Goal: Transaction & Acquisition: Book appointment/travel/reservation

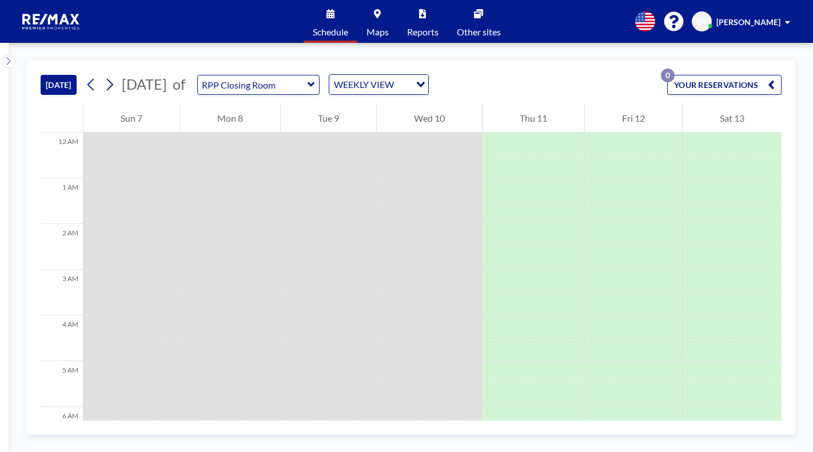
scroll to position [709, 0]
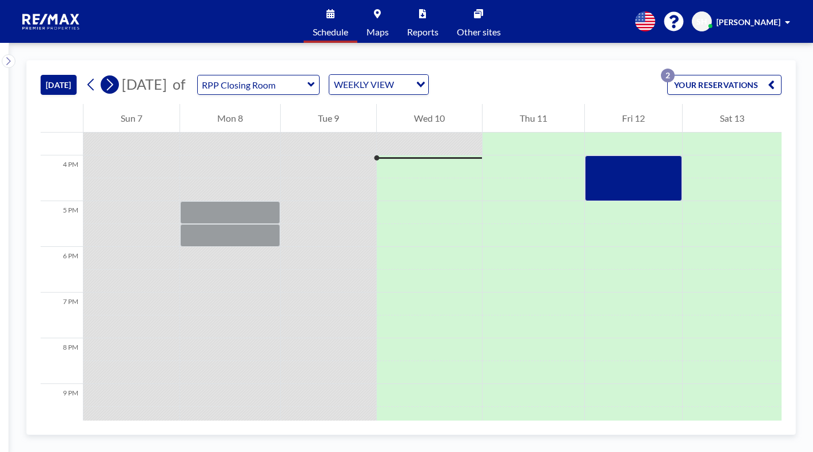
click at [108, 85] on icon at bounding box center [109, 84] width 11 height 17
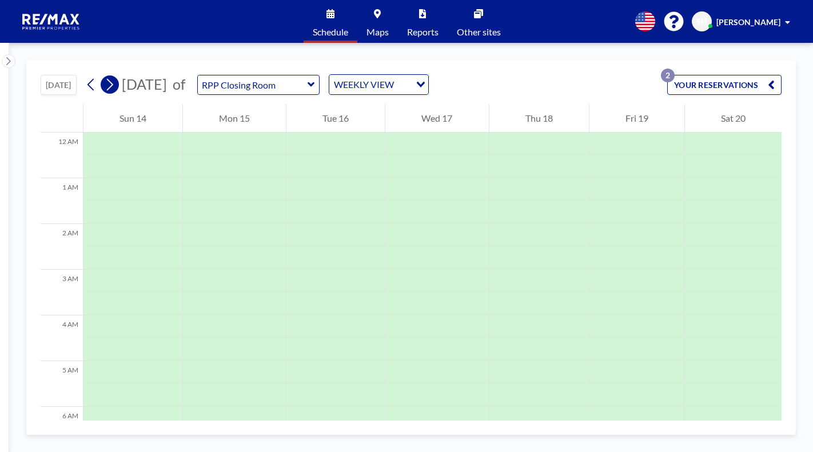
scroll to position [343, 0]
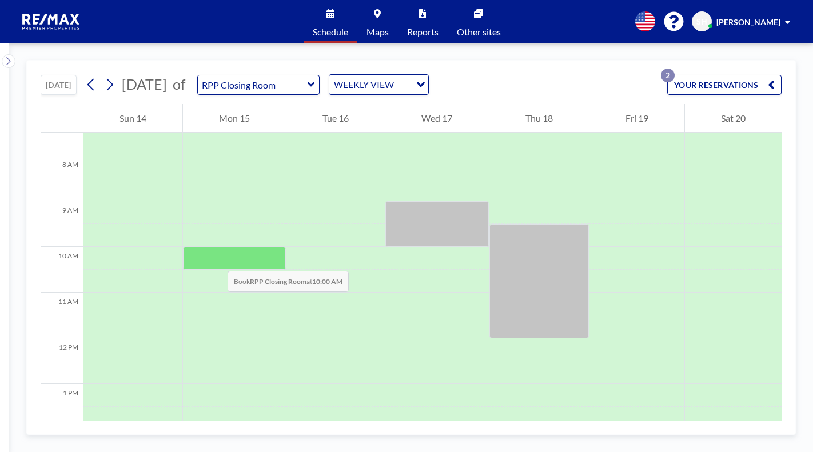
click at [216, 259] on div at bounding box center [234, 258] width 103 height 23
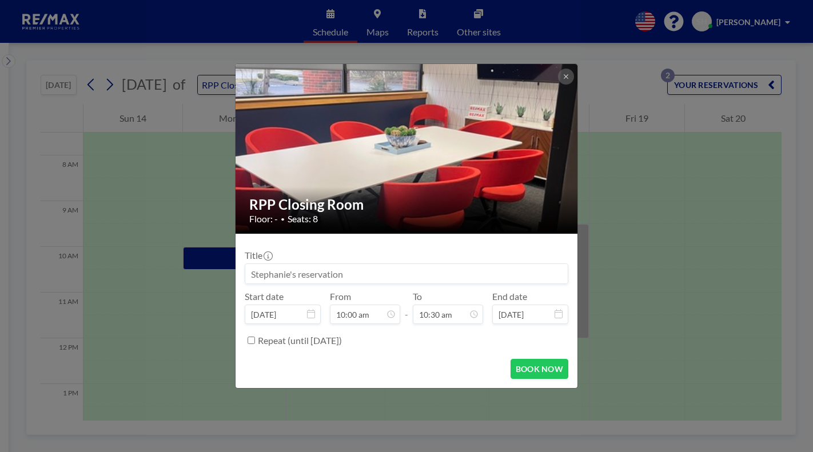
click at [295, 269] on input at bounding box center [406, 273] width 322 height 19
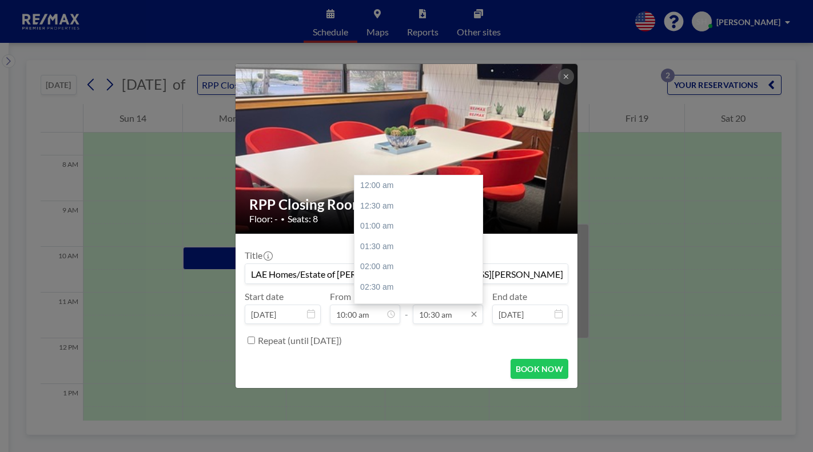
scroll to position [427, 0]
click at [441, 314] on input "10:30 am" at bounding box center [448, 314] width 70 height 19
click at [394, 206] on div "11:00 am" at bounding box center [421, 206] width 134 height 21
type input "LAE Homes/Estate of [PERSON_NAME]-[STREET_ADDRESS][PERSON_NAME]"
type input "11:00 am"
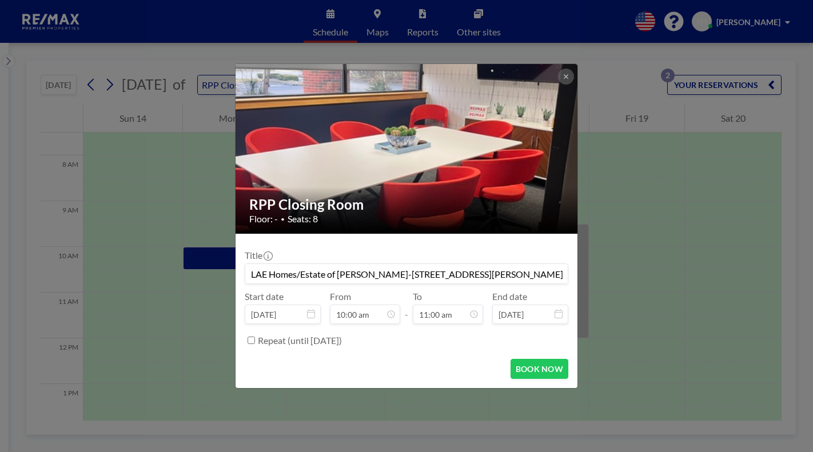
scroll to position [448, 0]
click at [536, 368] on button "BOOK NOW" at bounding box center [539, 369] width 58 height 20
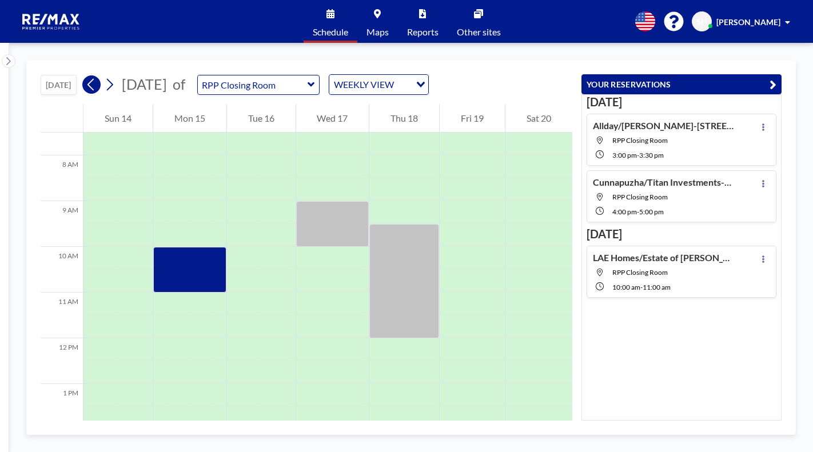
click at [93, 86] on icon at bounding box center [91, 84] width 11 height 17
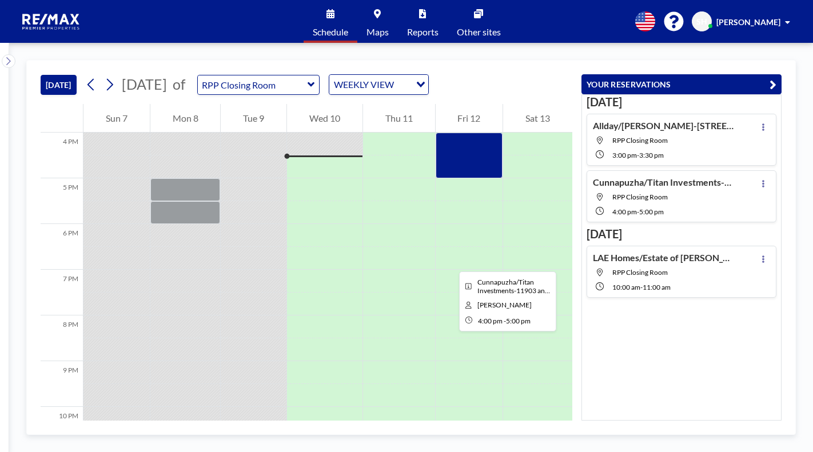
scroll to position [617, 0]
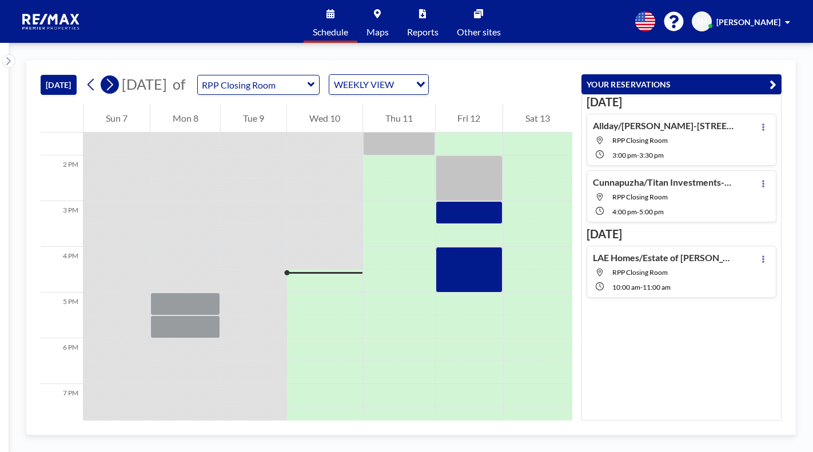
click at [113, 83] on icon at bounding box center [110, 85] width 6 height 12
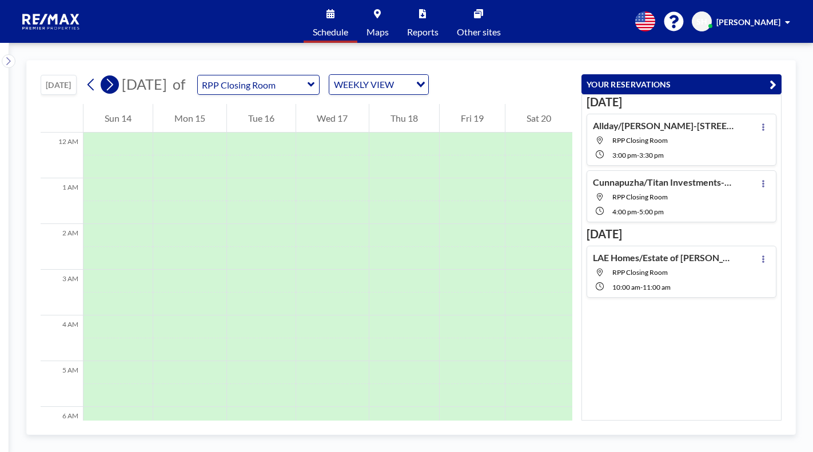
scroll to position [343, 0]
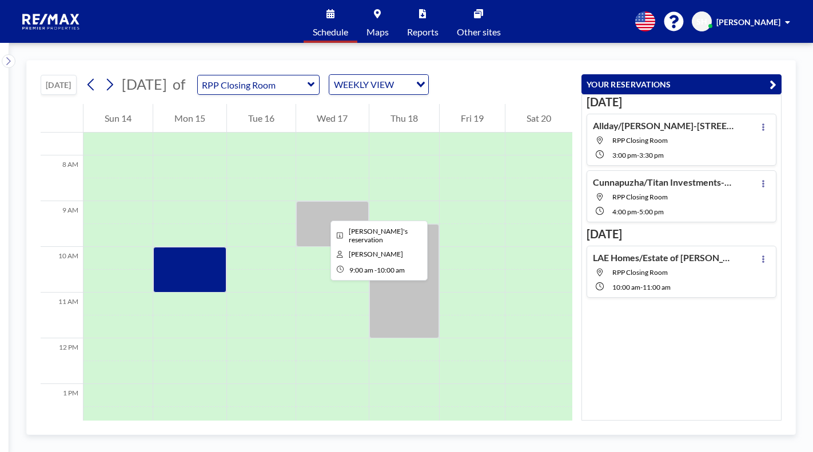
click at [321, 210] on div at bounding box center [332, 224] width 73 height 46
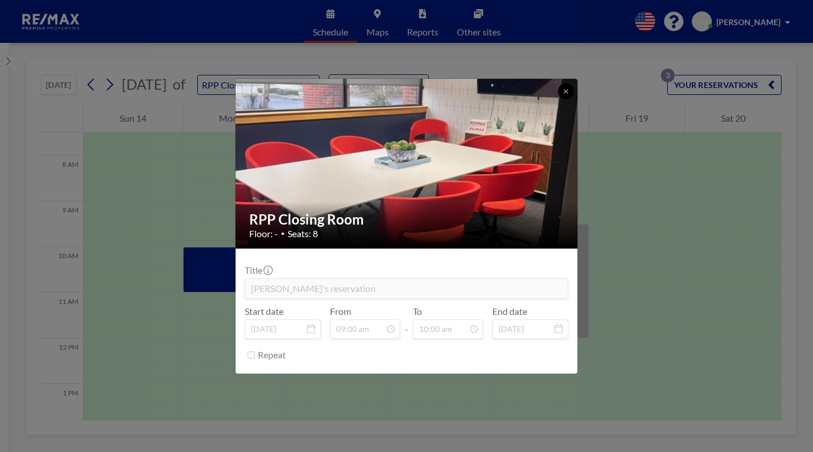
click at [567, 90] on icon at bounding box center [566, 91] width 4 height 4
